Goal: Task Accomplishment & Management: Complete application form

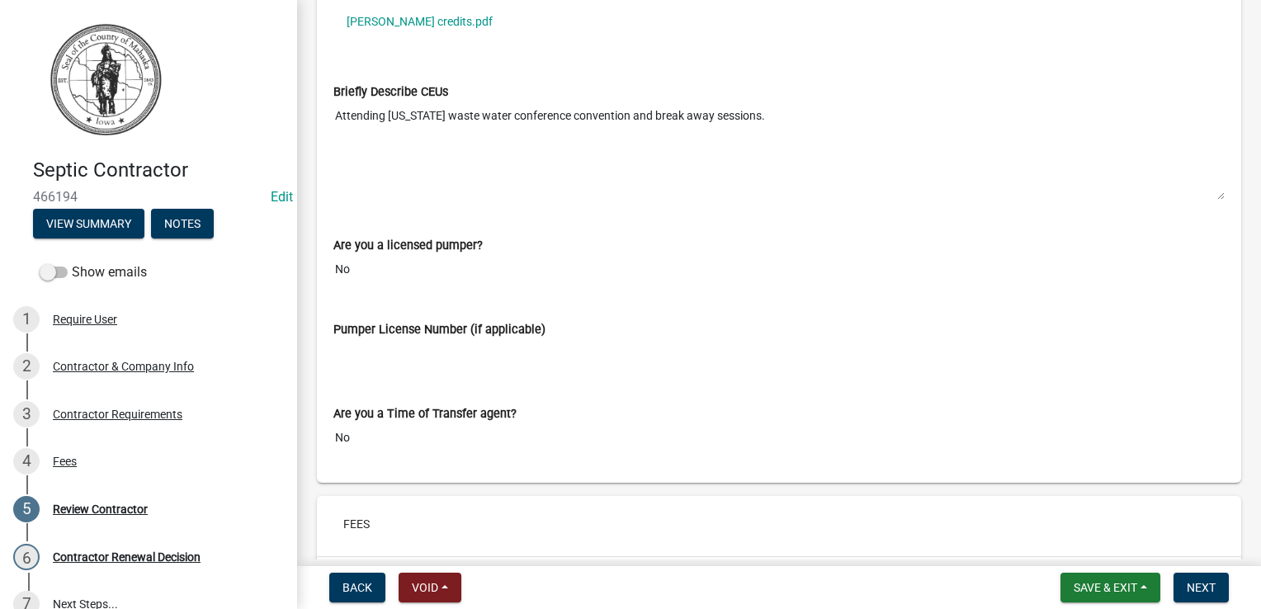
scroll to position [1753, 0]
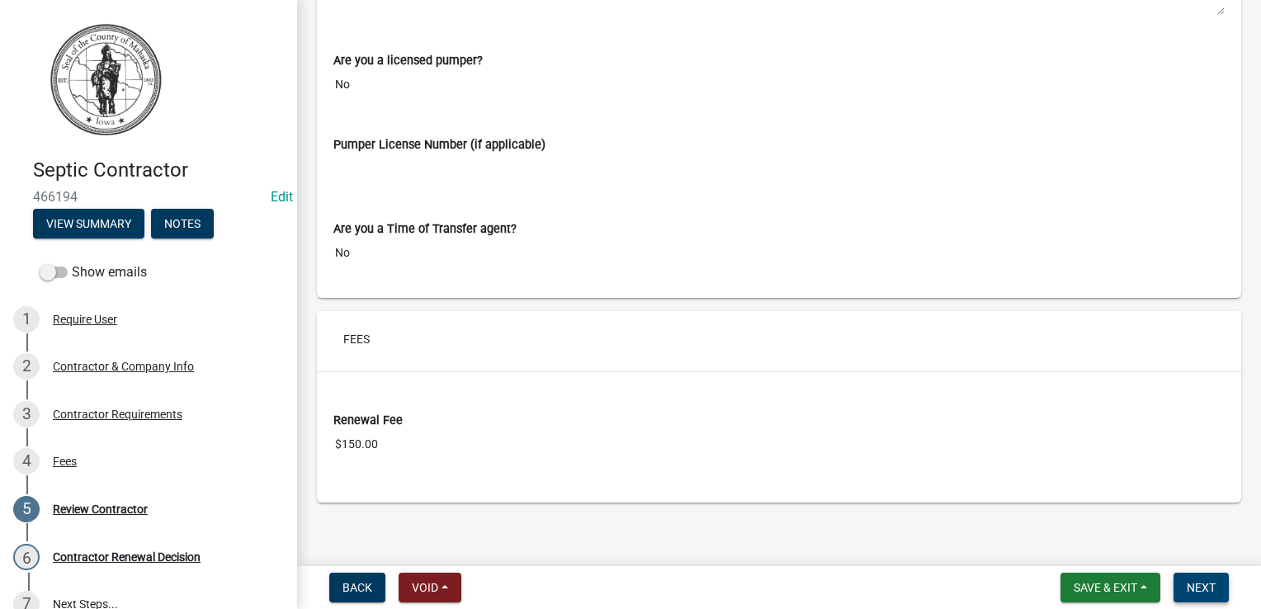
click at [1205, 596] on button "Next" at bounding box center [1201, 588] width 55 height 30
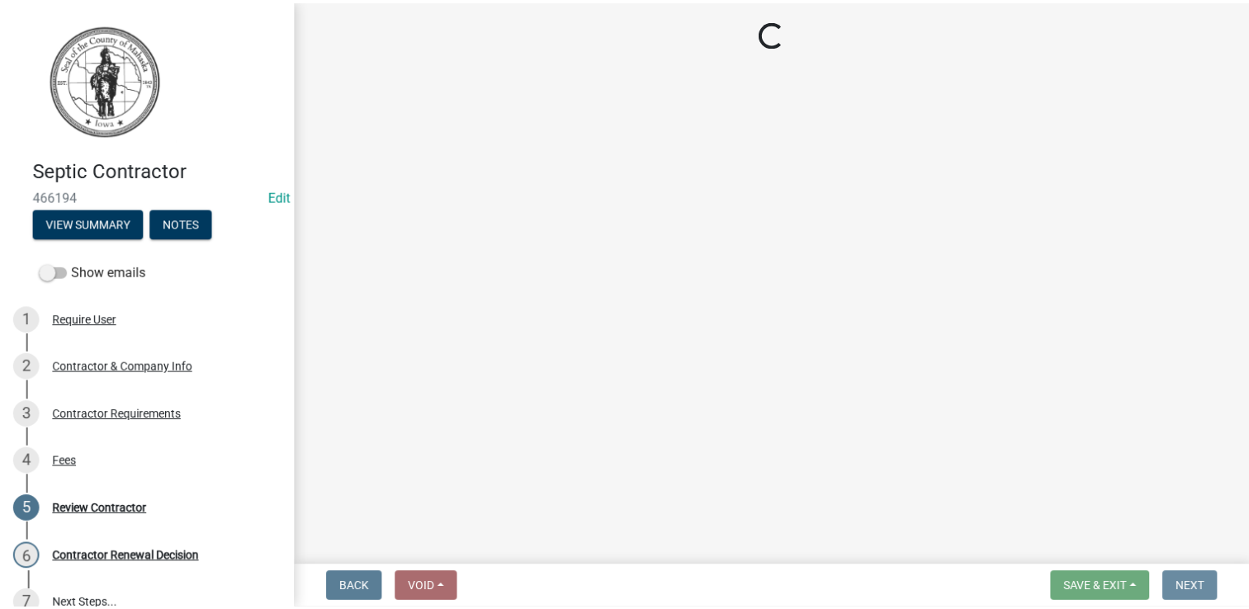
scroll to position [0, 0]
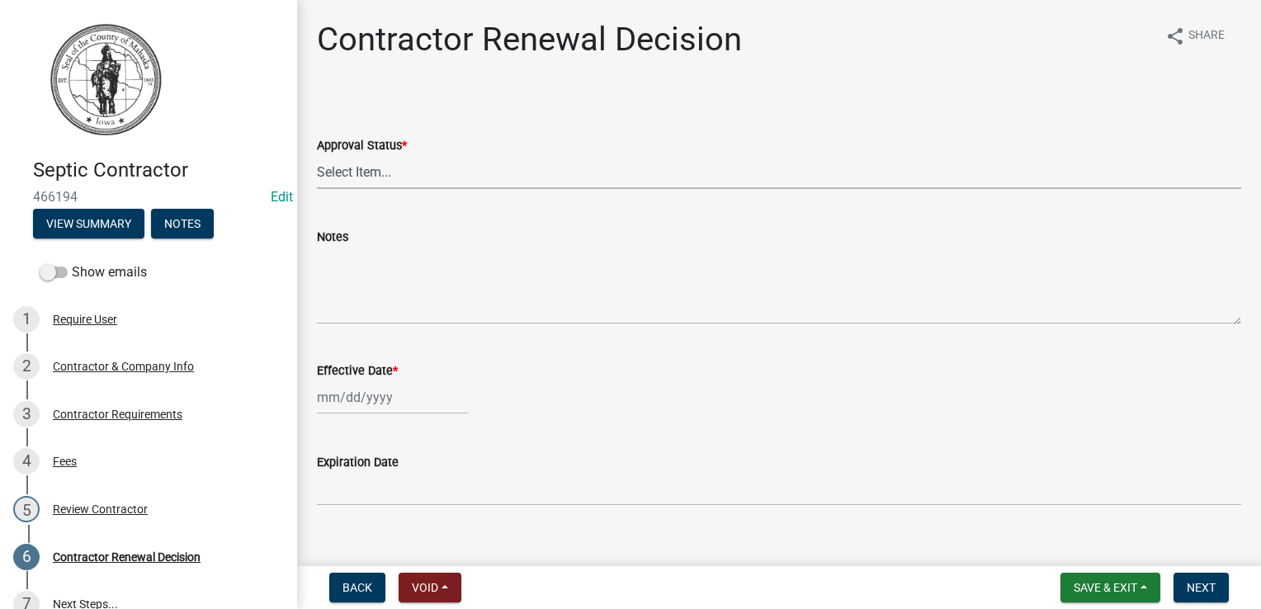
click at [344, 172] on select "Select Item... Approved Denied" at bounding box center [779, 172] width 924 height 34
click at [317, 155] on select "Select Item... Approved Denied" at bounding box center [779, 172] width 924 height 34
select select "30db8998-795d-4bbe-8e49-f1ade8865815"
click at [371, 399] on div at bounding box center [392, 398] width 151 height 34
select select "8"
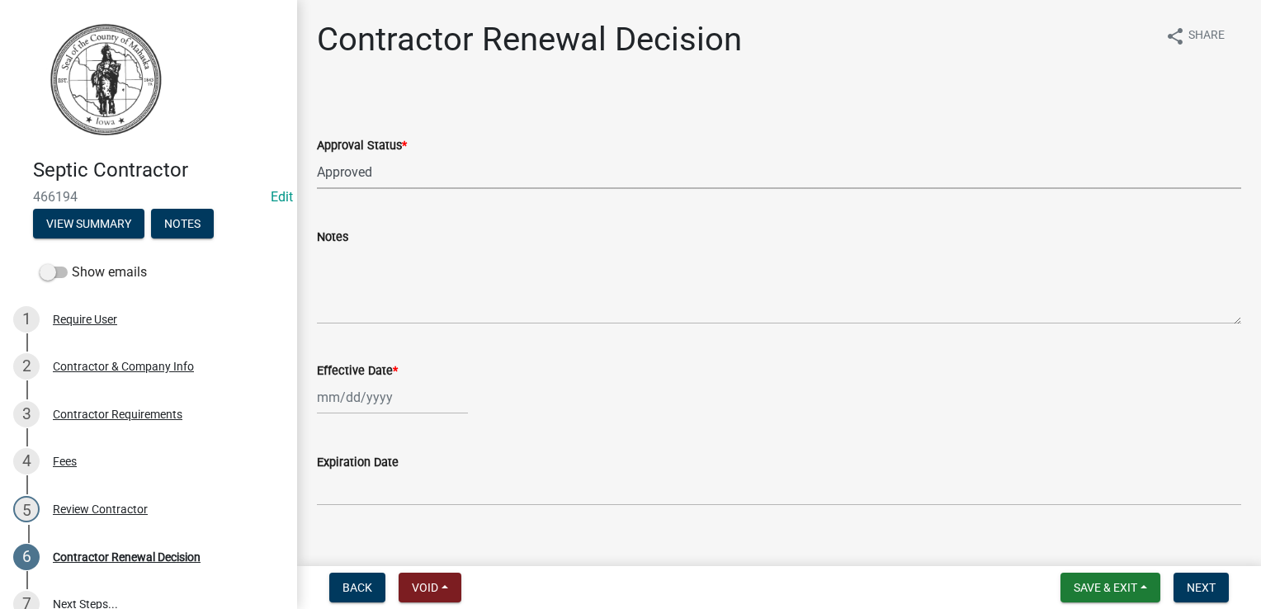
select select "2025"
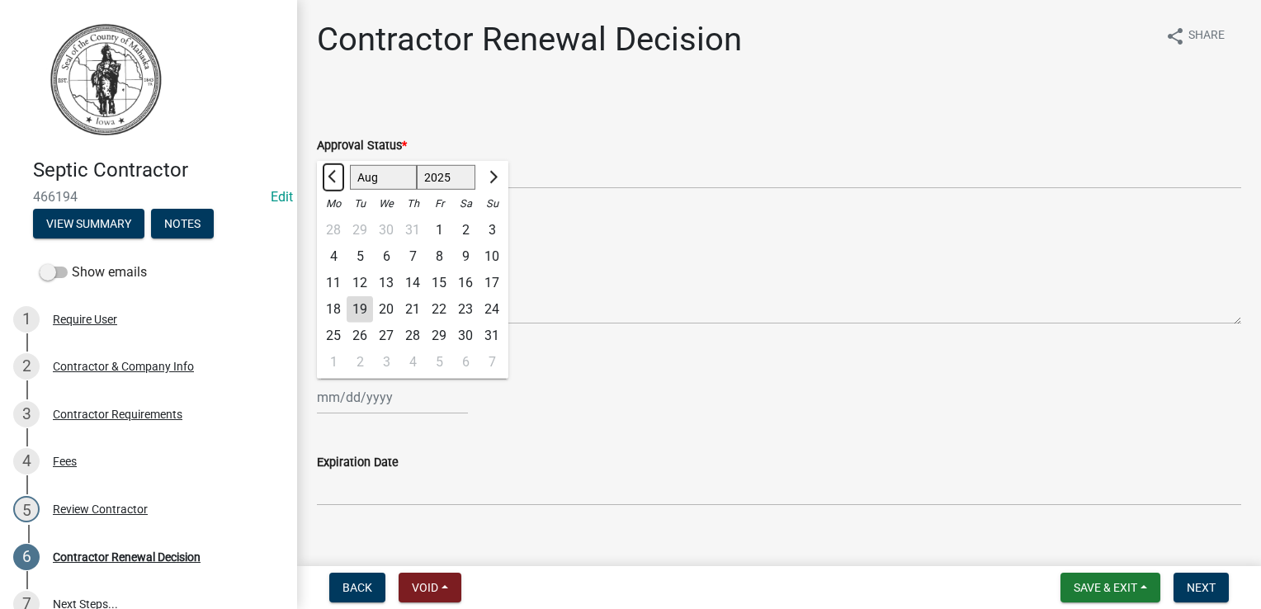
click at [331, 173] on span "Previous month" at bounding box center [334, 177] width 12 height 12
select select "7"
click at [359, 229] on div "1" at bounding box center [360, 230] width 26 height 26
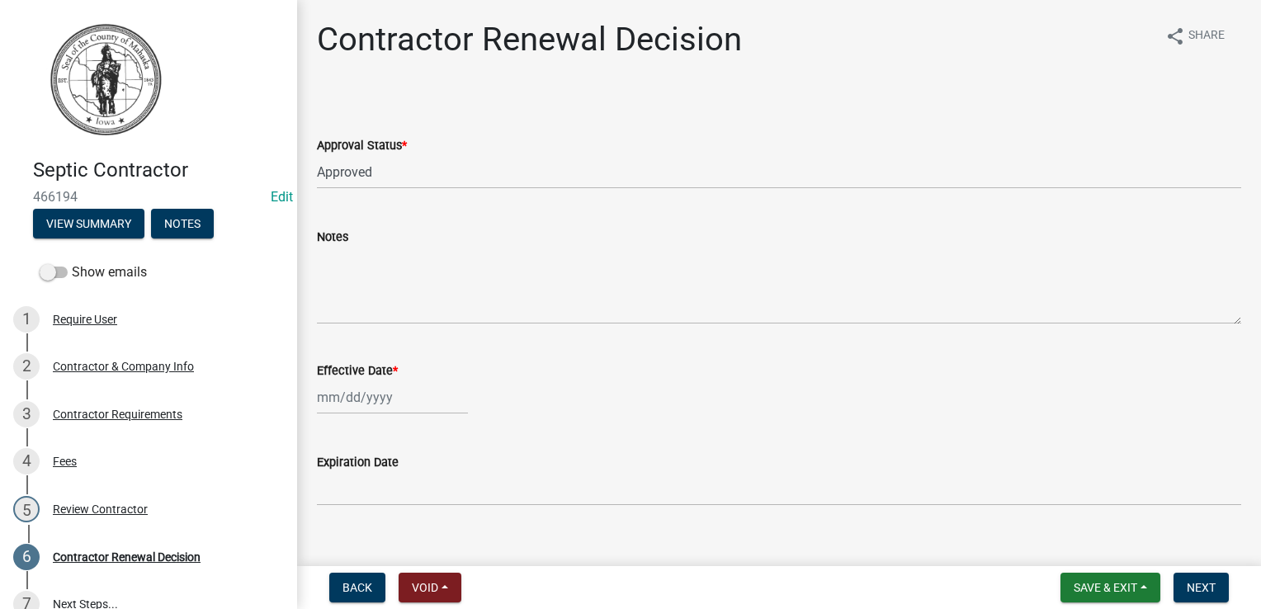
type input "[DATE]"
click at [569, 414] on div "[DATE]" at bounding box center [779, 398] width 924 height 34
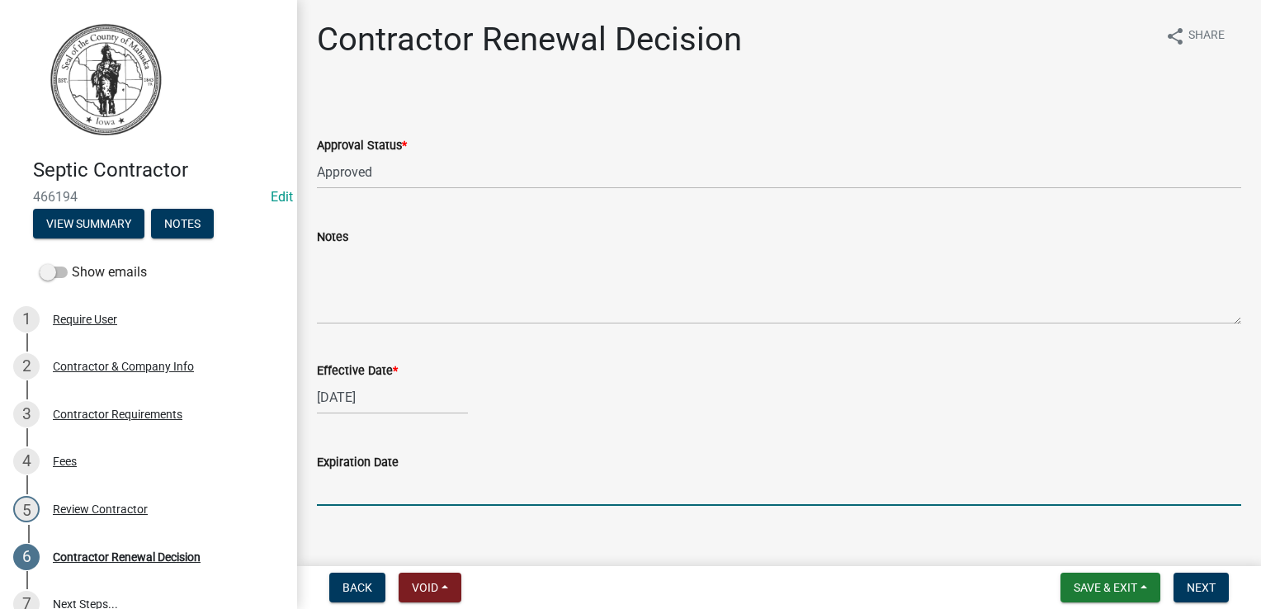
click at [381, 491] on input "Expiration Date" at bounding box center [779, 489] width 924 height 34
type input "[DATE]"
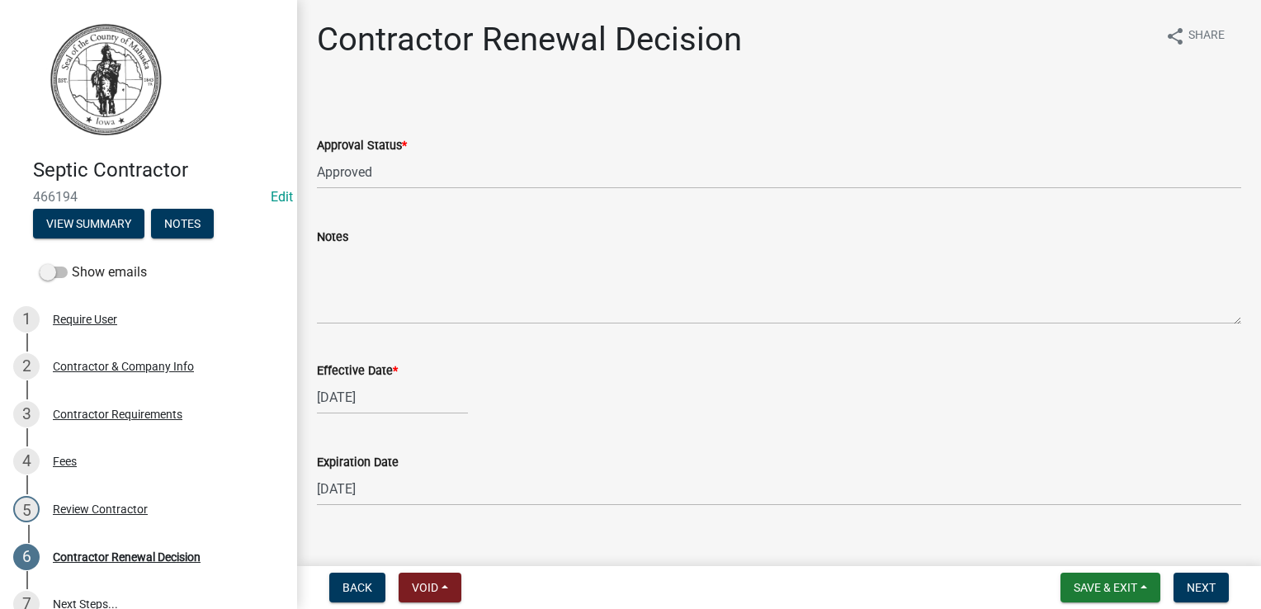
click at [702, 422] on wm-data-entity-input "Effective Date * [DATE]" at bounding box center [779, 384] width 924 height 92
click at [1197, 588] on span "Next" at bounding box center [1201, 587] width 29 height 13
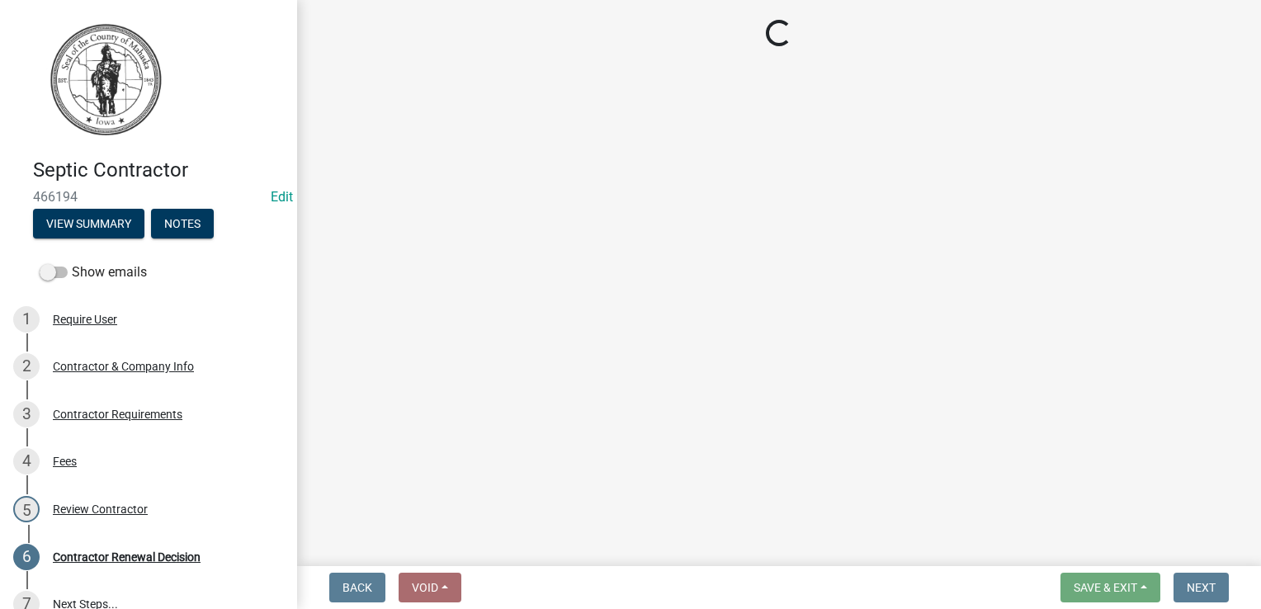
select select "3: 3"
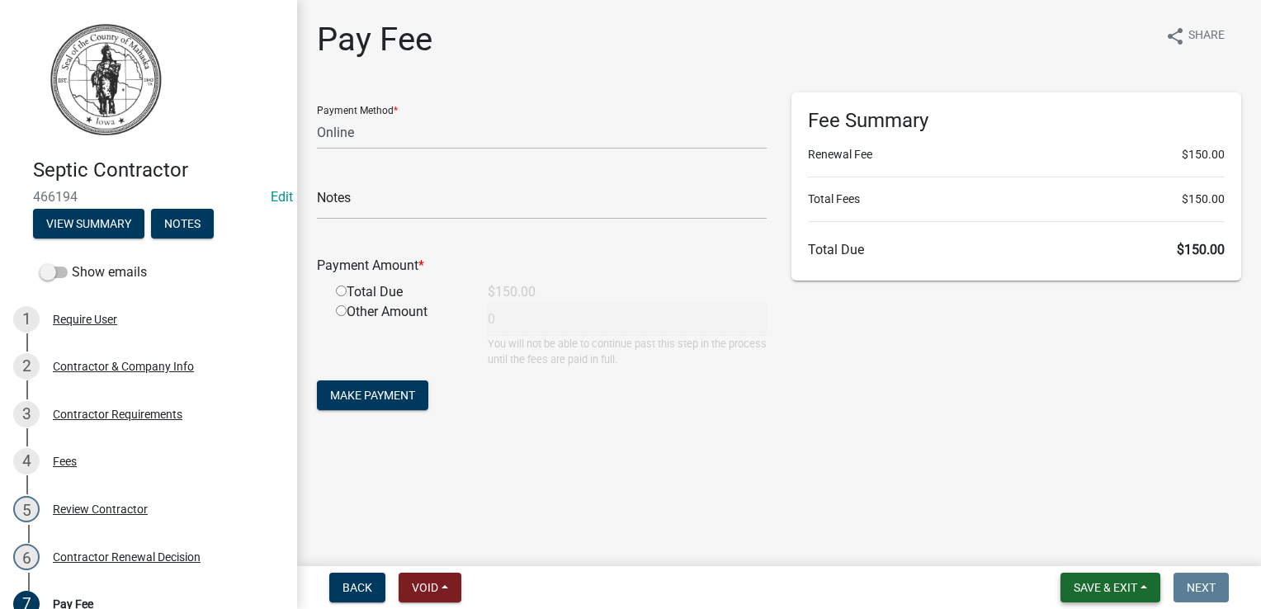
click at [1094, 589] on span "Save & Exit" at bounding box center [1106, 587] width 64 height 13
click at [1111, 590] on span "Save & Exit" at bounding box center [1106, 587] width 64 height 13
click at [1083, 555] on button "Save & Exit" at bounding box center [1094, 545] width 132 height 40
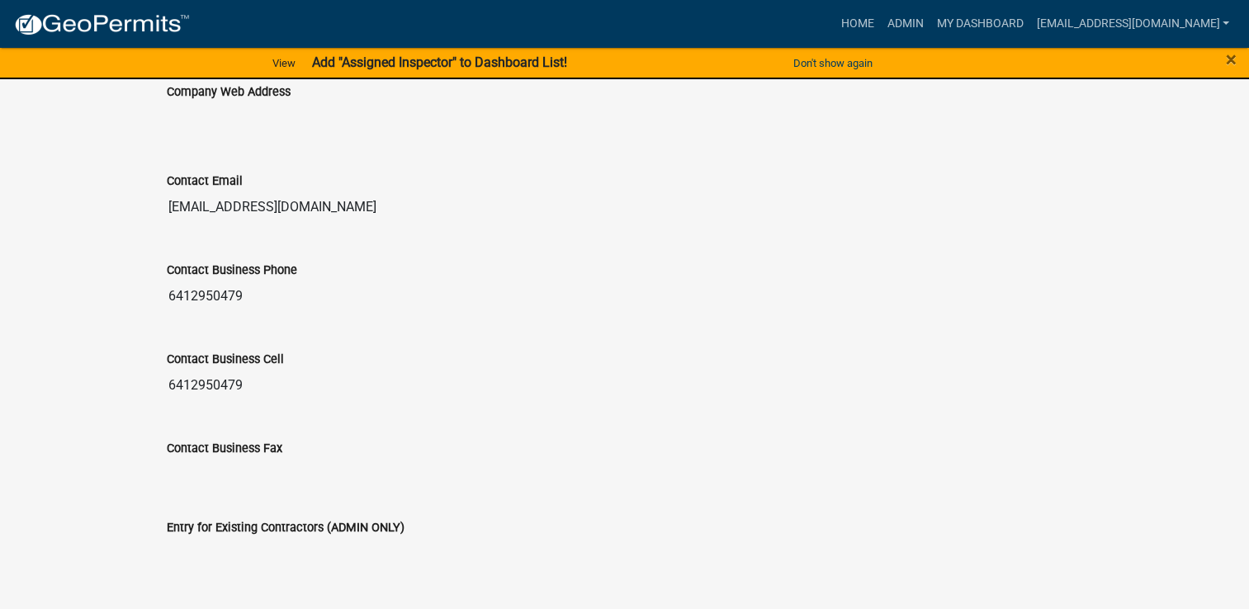
scroll to position [1344, 0]
